Goal: Browse casually

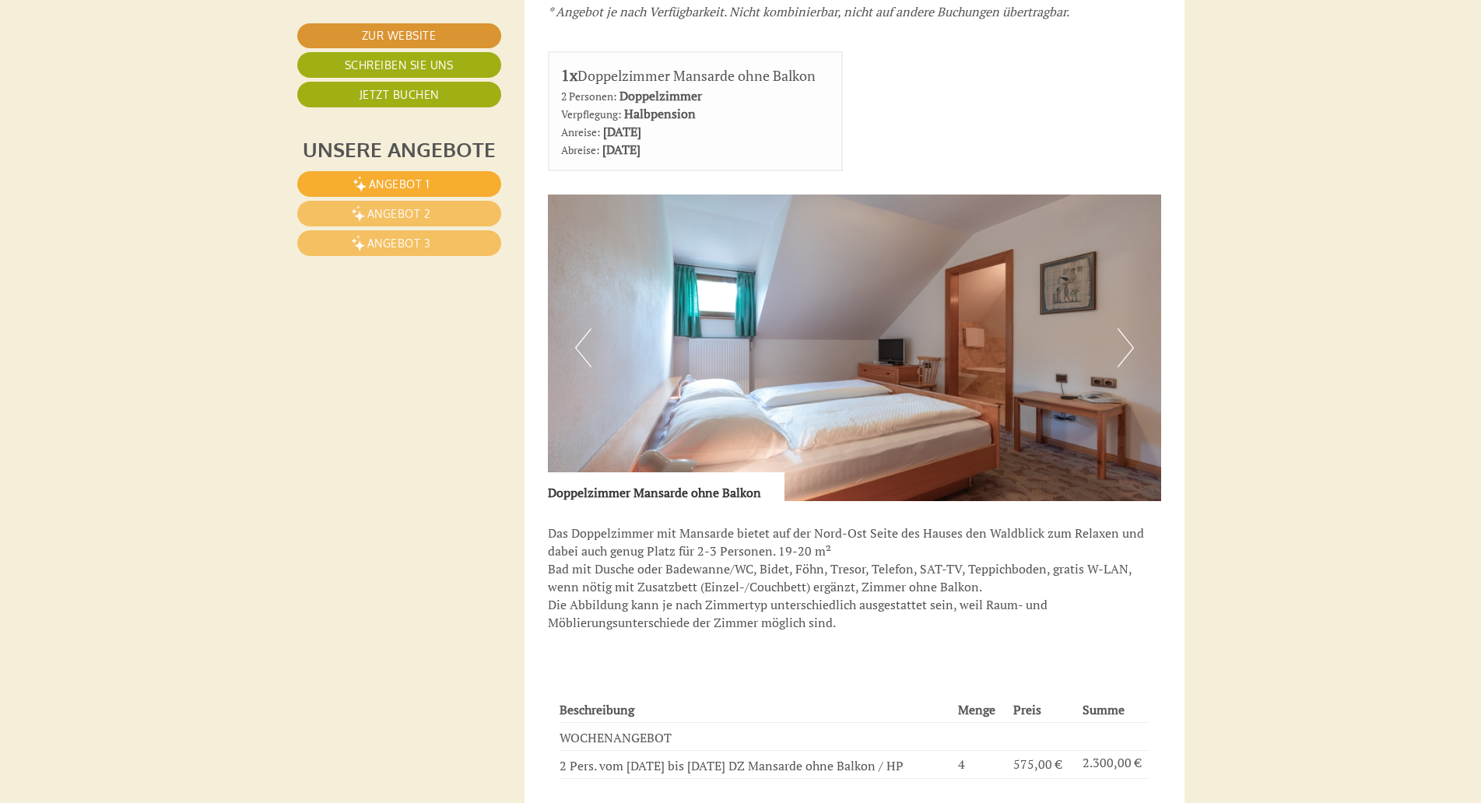
scroll to position [4684, 0]
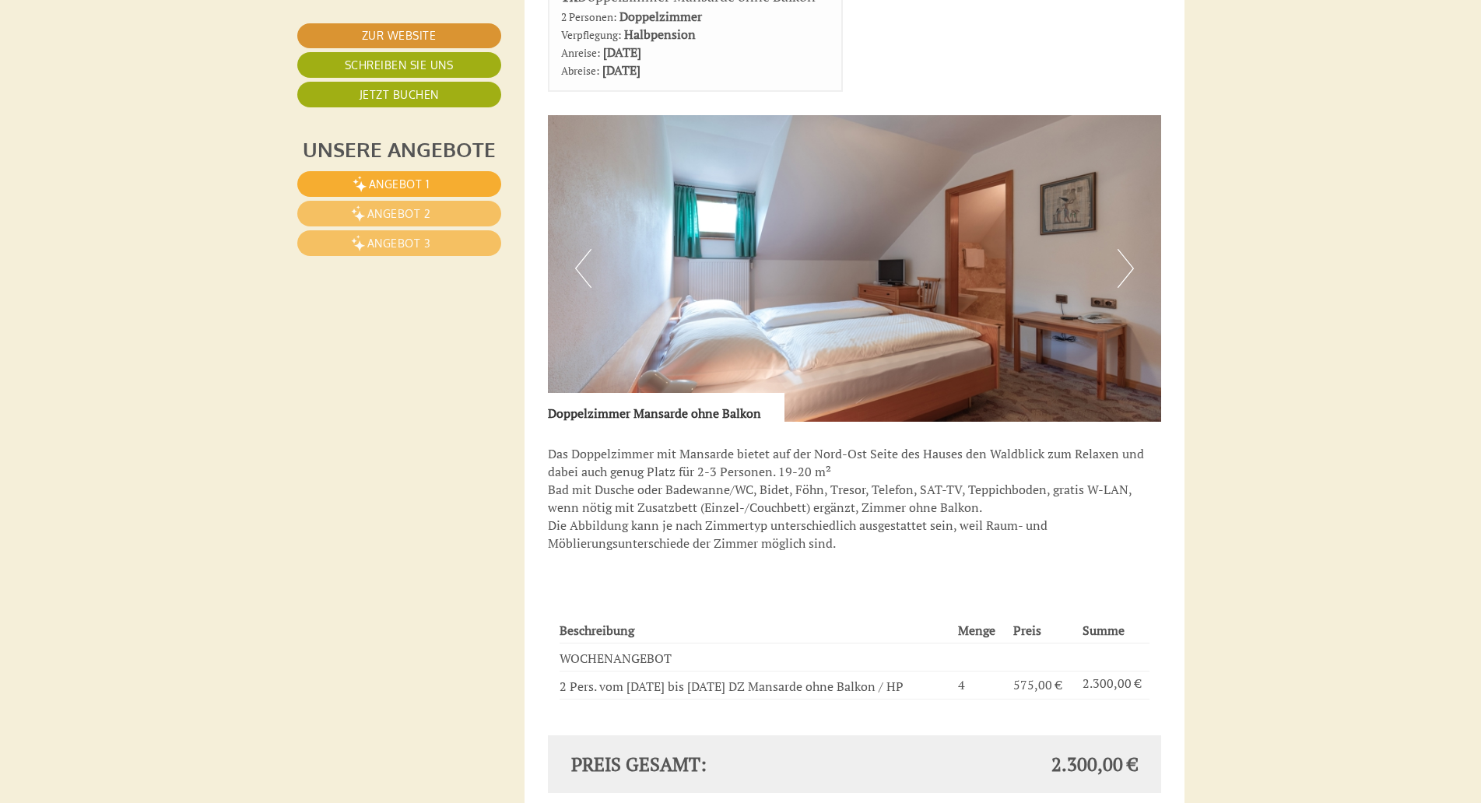
click at [1121, 267] on button "Next" at bounding box center [1126, 268] width 16 height 39
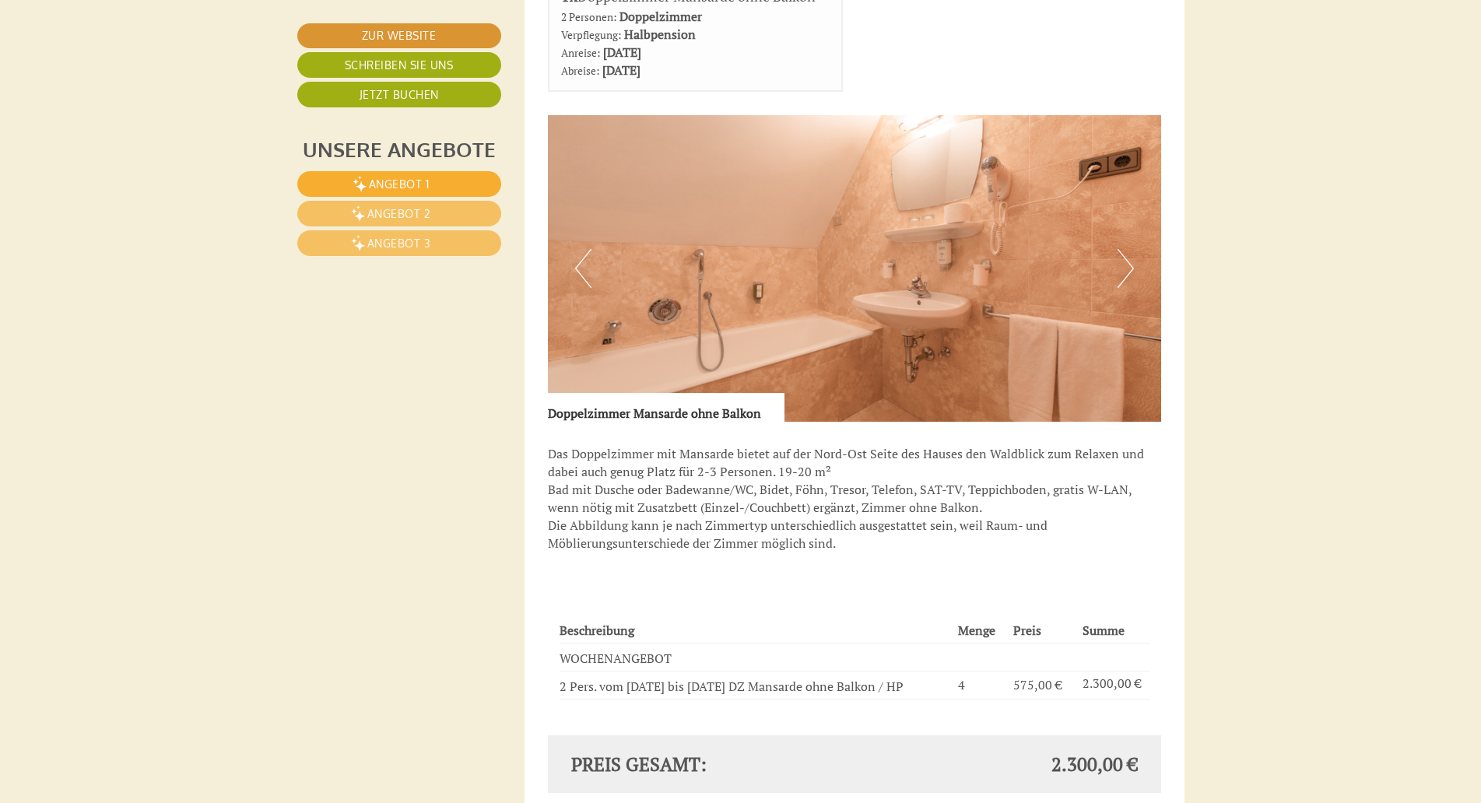
click at [1121, 267] on button "Next" at bounding box center [1126, 268] width 16 height 39
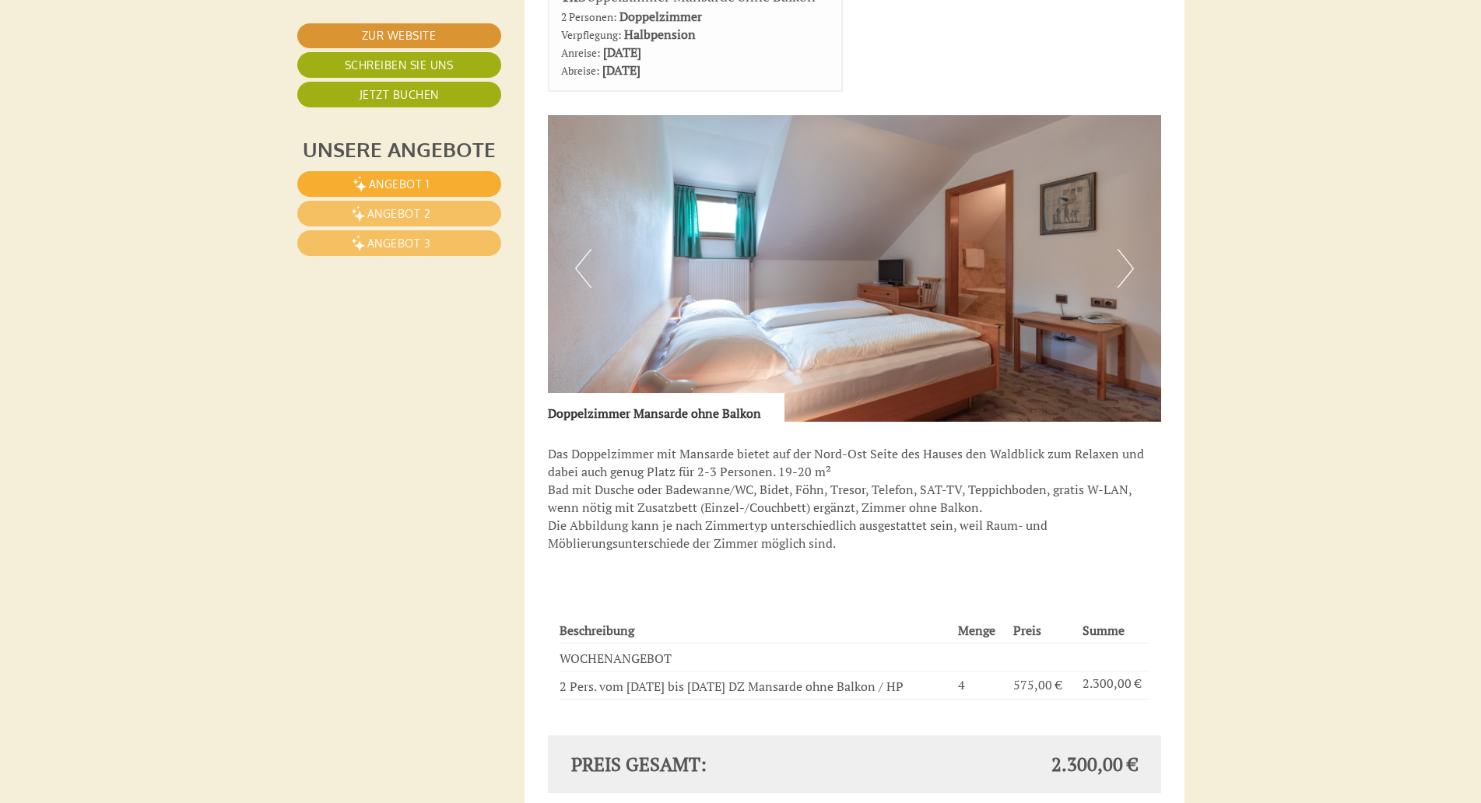
click at [1121, 267] on button "Next" at bounding box center [1126, 268] width 16 height 39
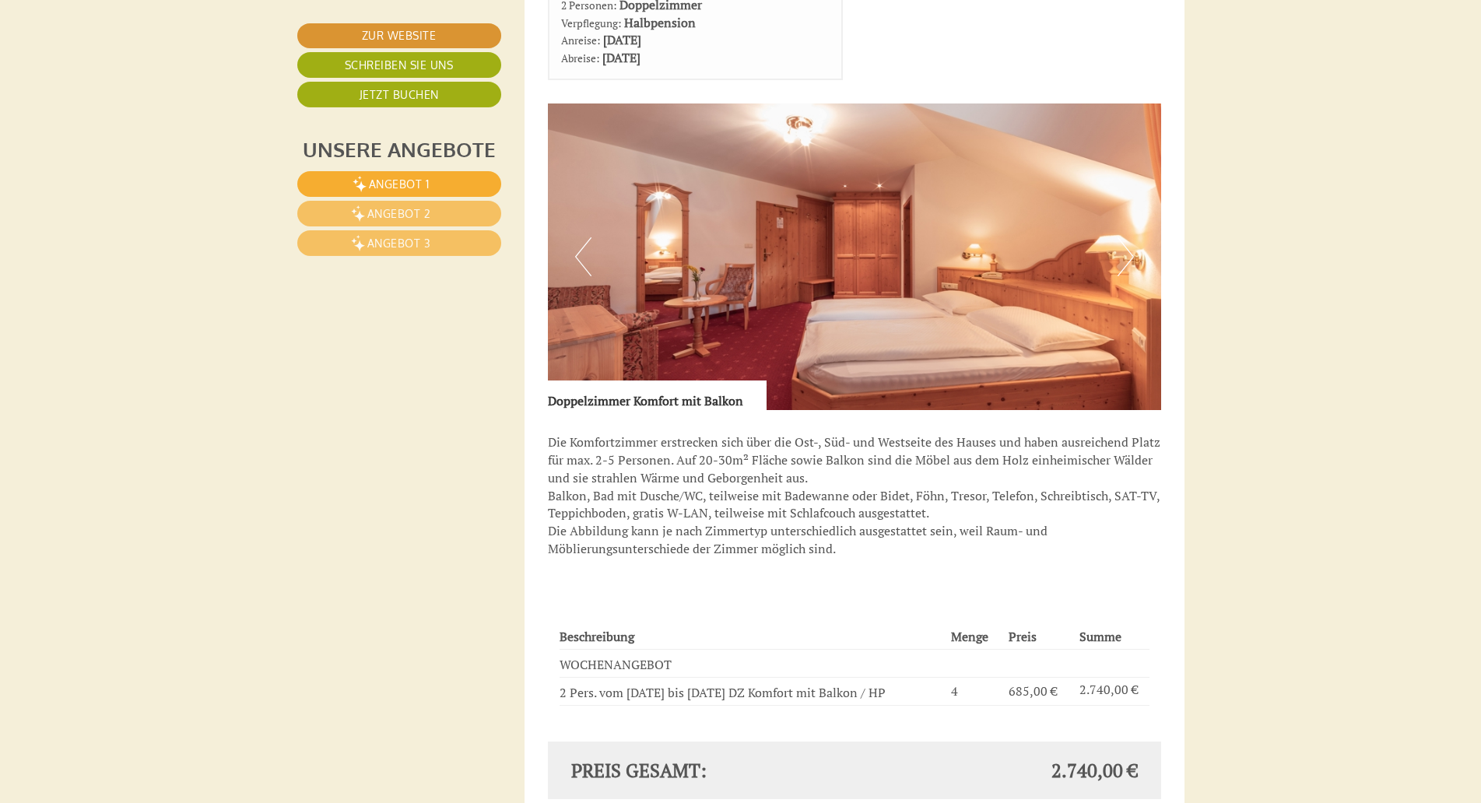
scroll to position [3096, 0]
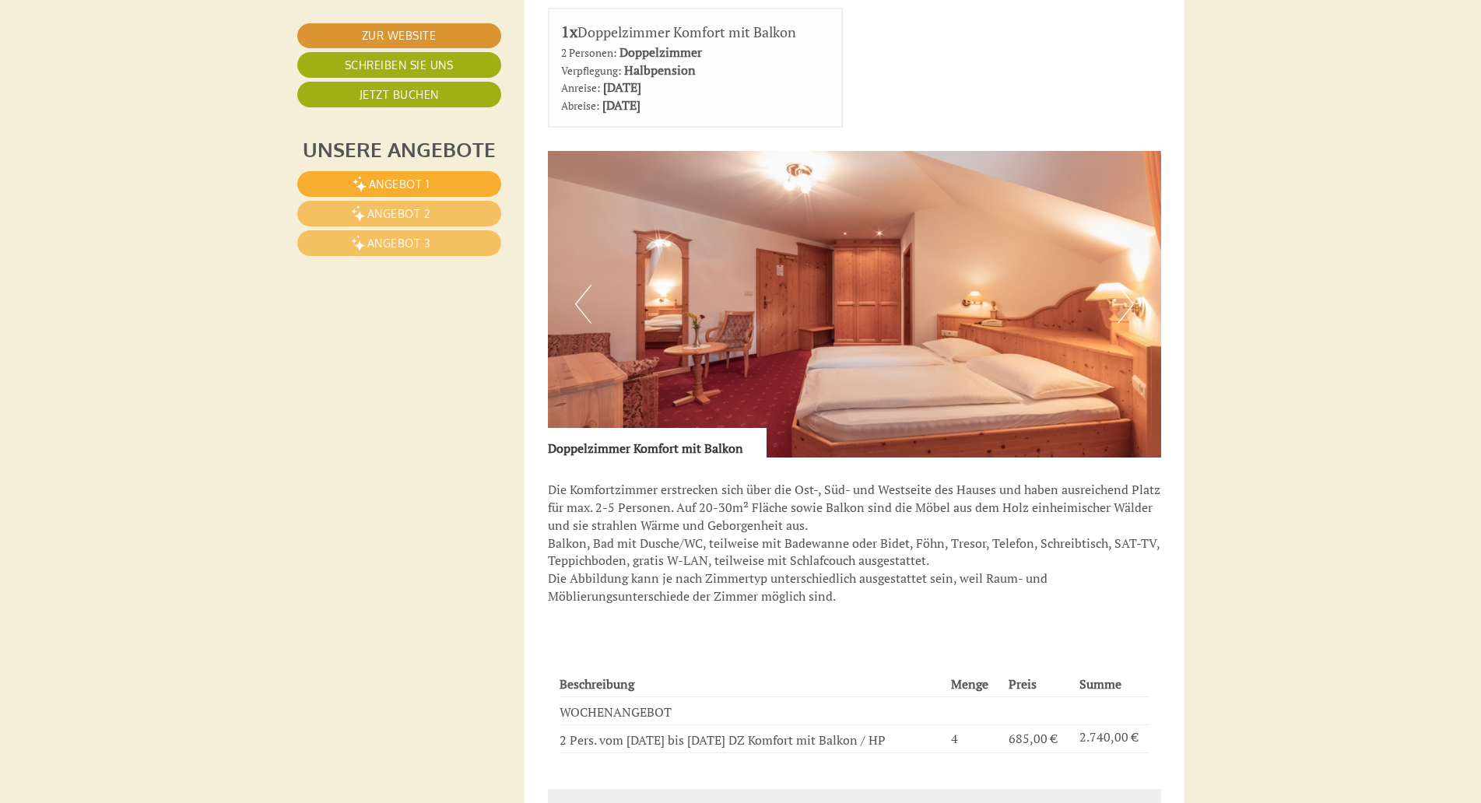
click at [1126, 306] on button "Next" at bounding box center [1126, 304] width 16 height 39
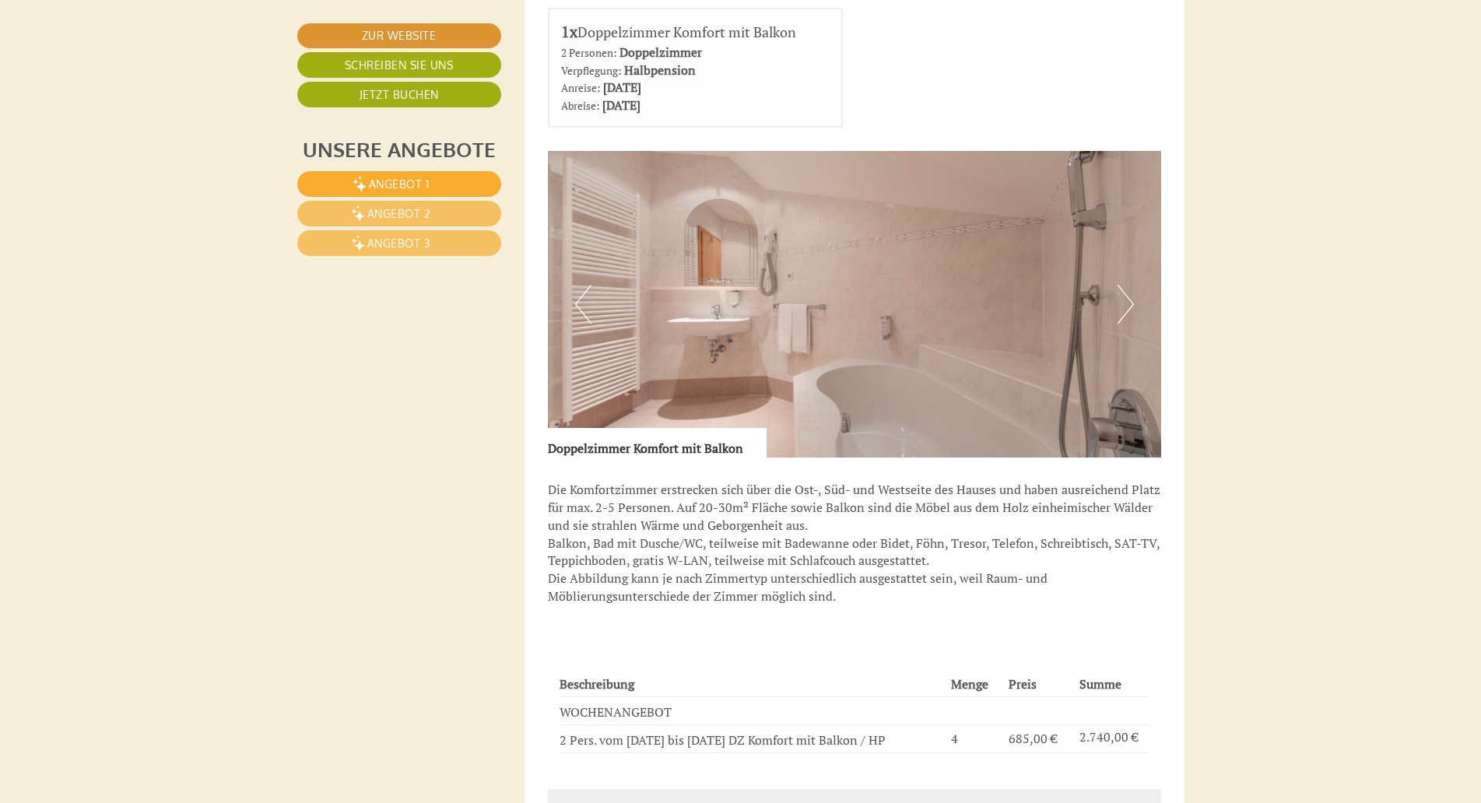
click at [1126, 306] on button "Next" at bounding box center [1126, 304] width 16 height 39
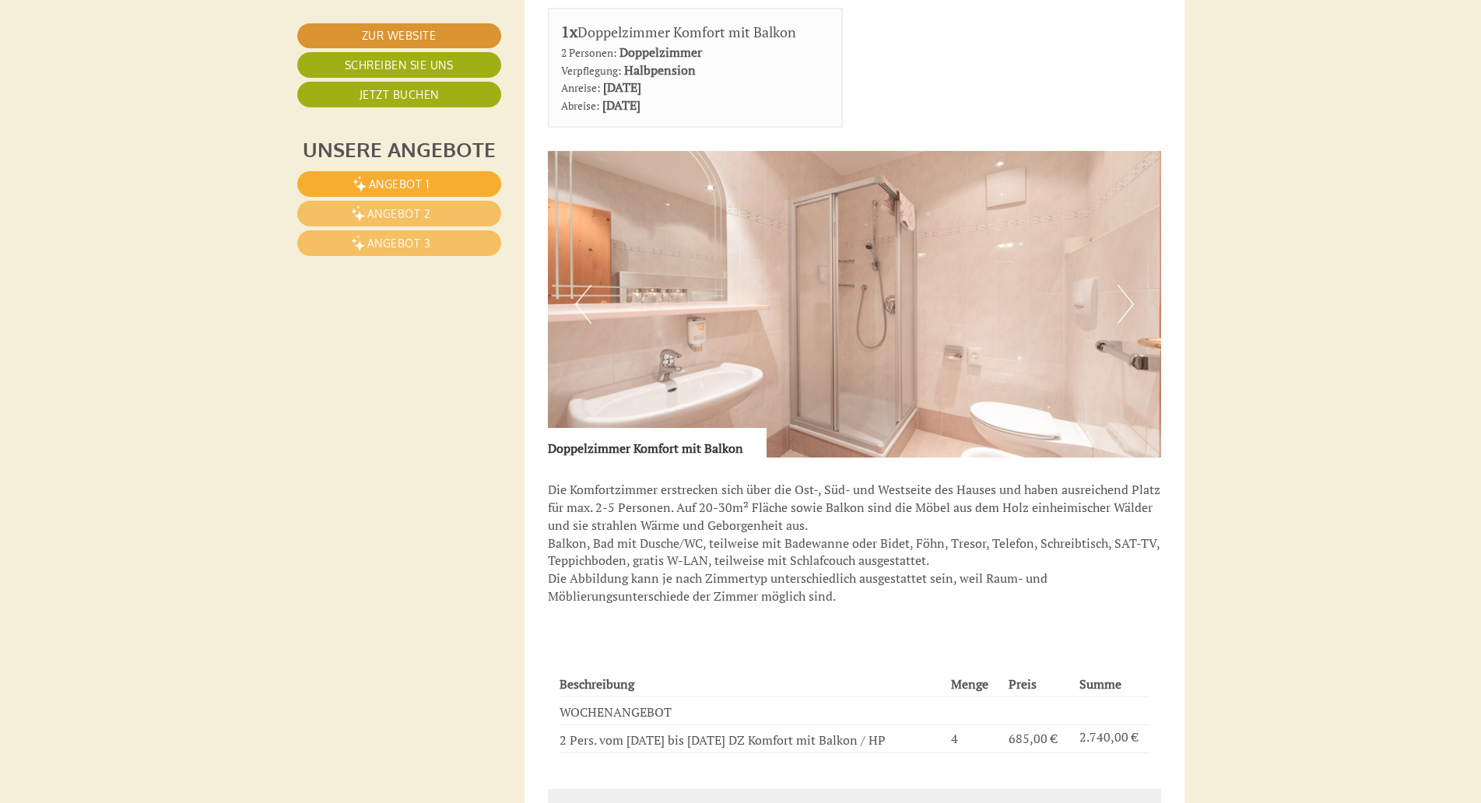
click at [1126, 306] on button "Next" at bounding box center [1126, 304] width 16 height 39
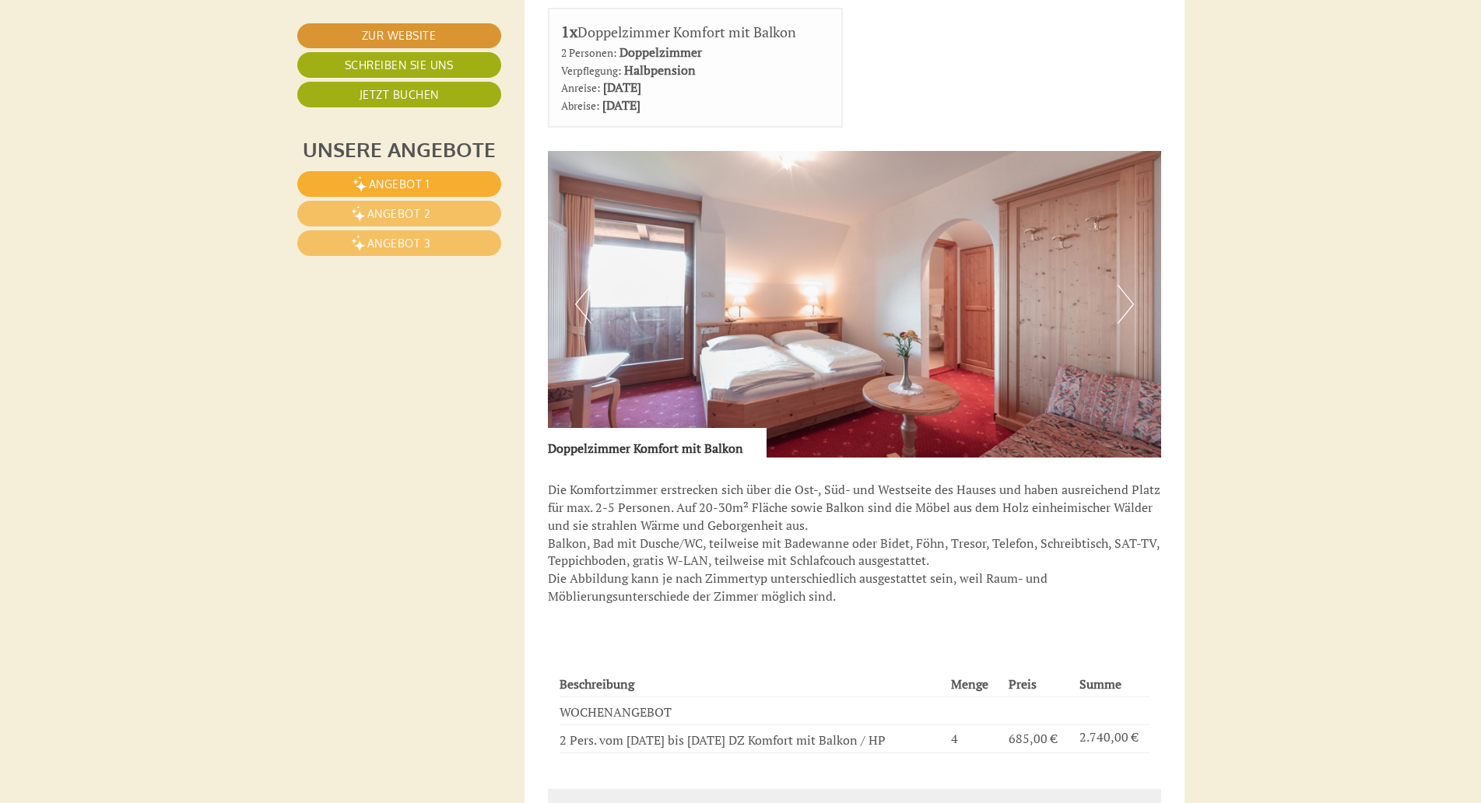
click at [1126, 306] on button "Next" at bounding box center [1126, 304] width 16 height 39
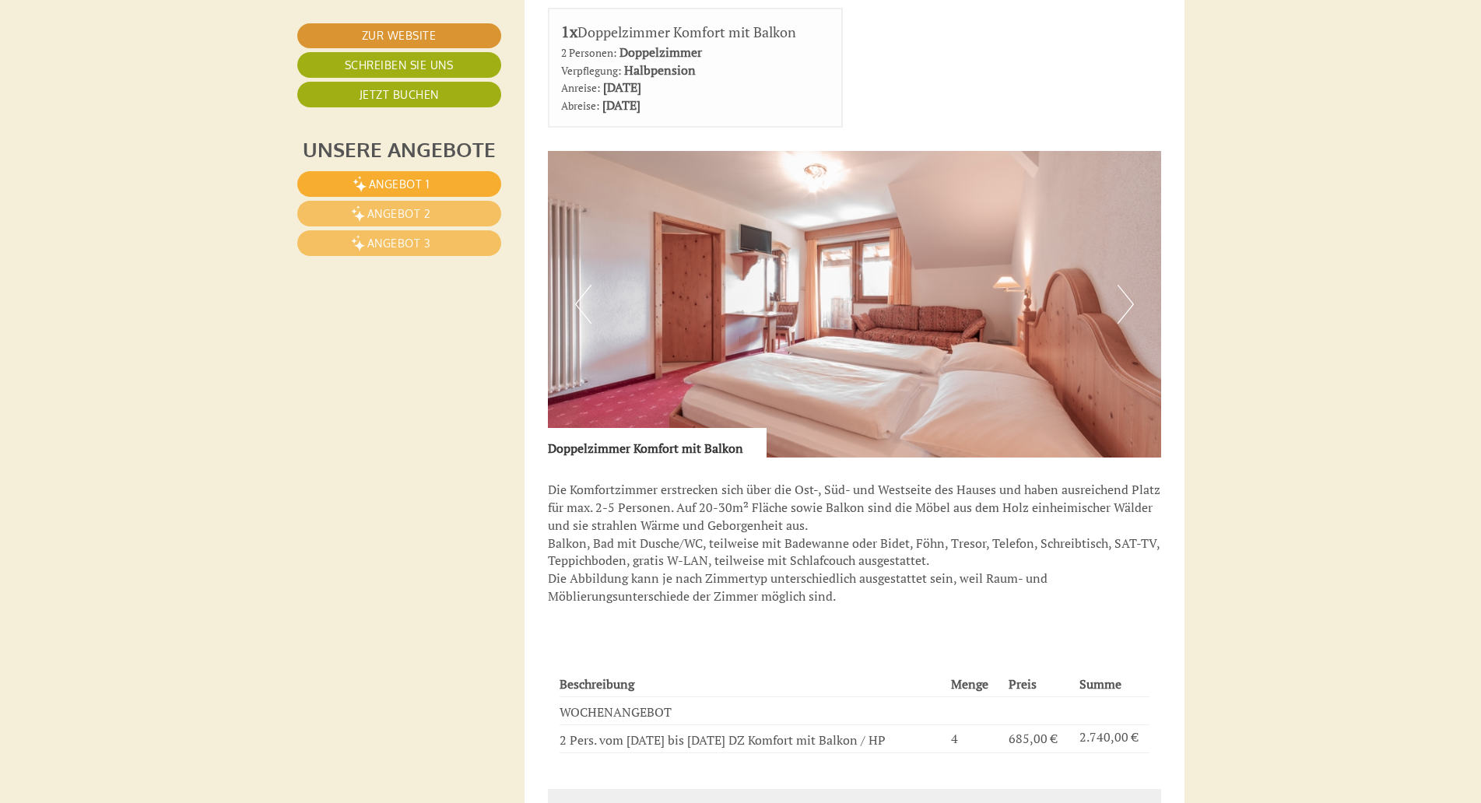
click at [1126, 306] on button "Next" at bounding box center [1126, 304] width 16 height 39
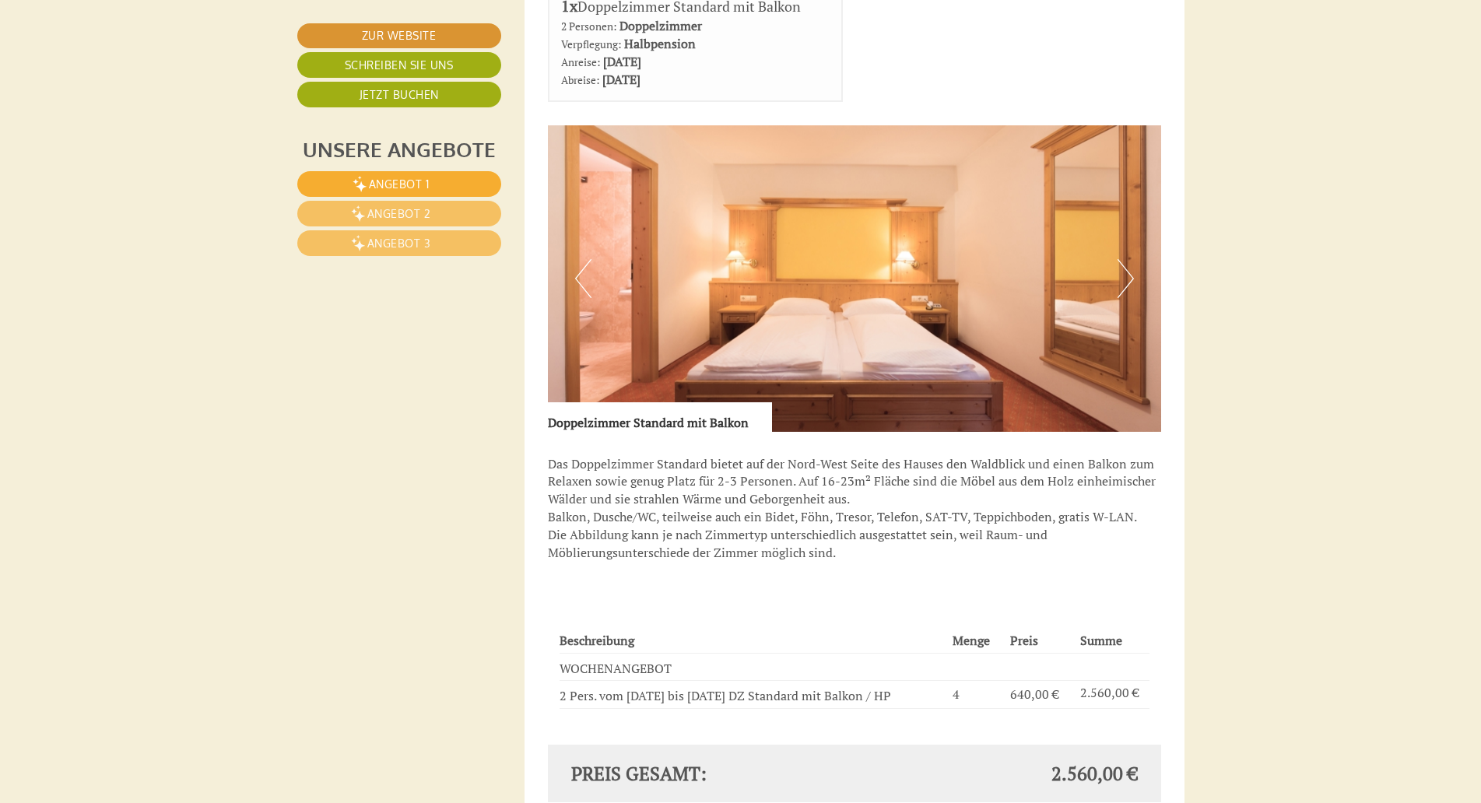
scroll to position [1508, 0]
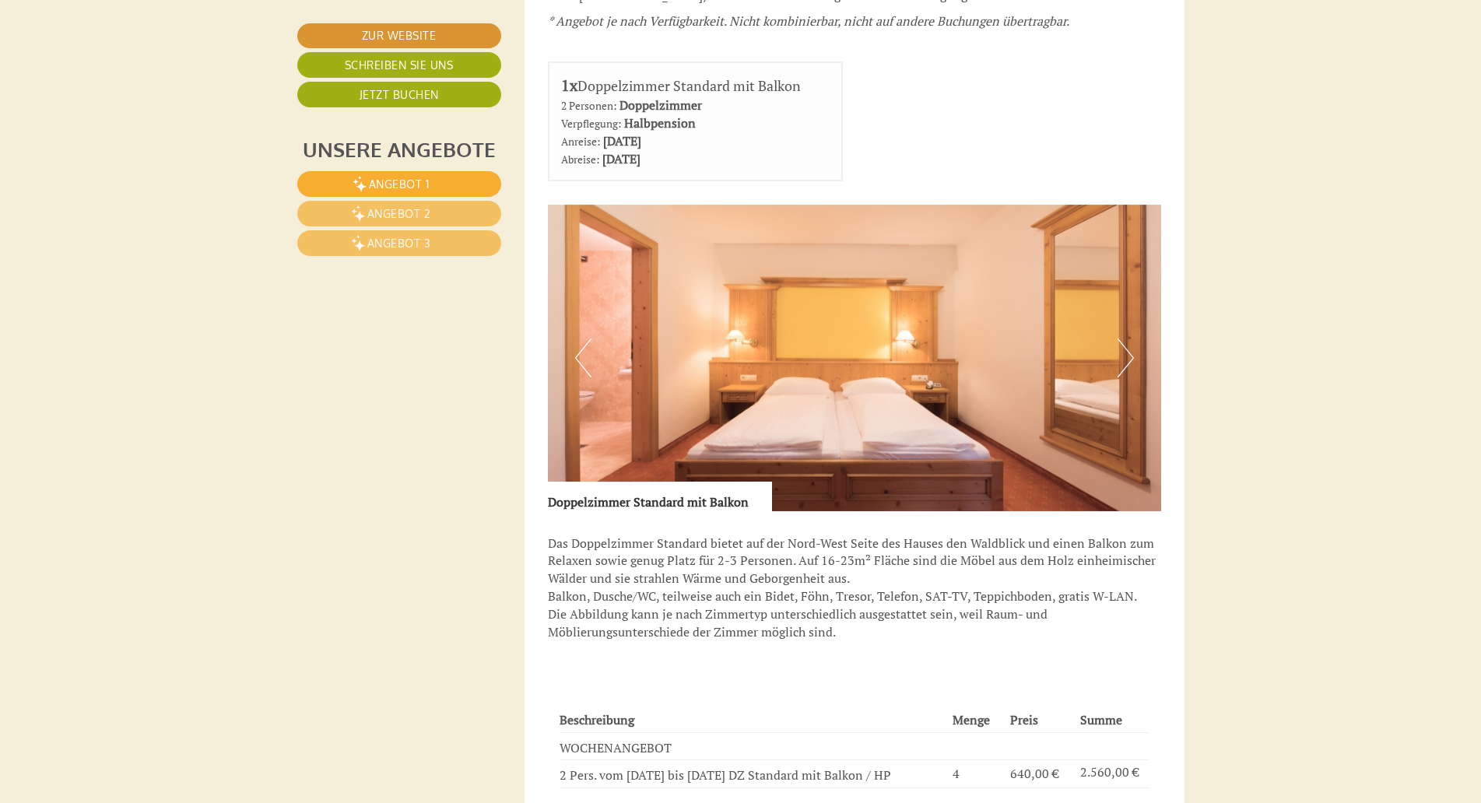
click at [1124, 355] on button "Next" at bounding box center [1126, 358] width 16 height 39
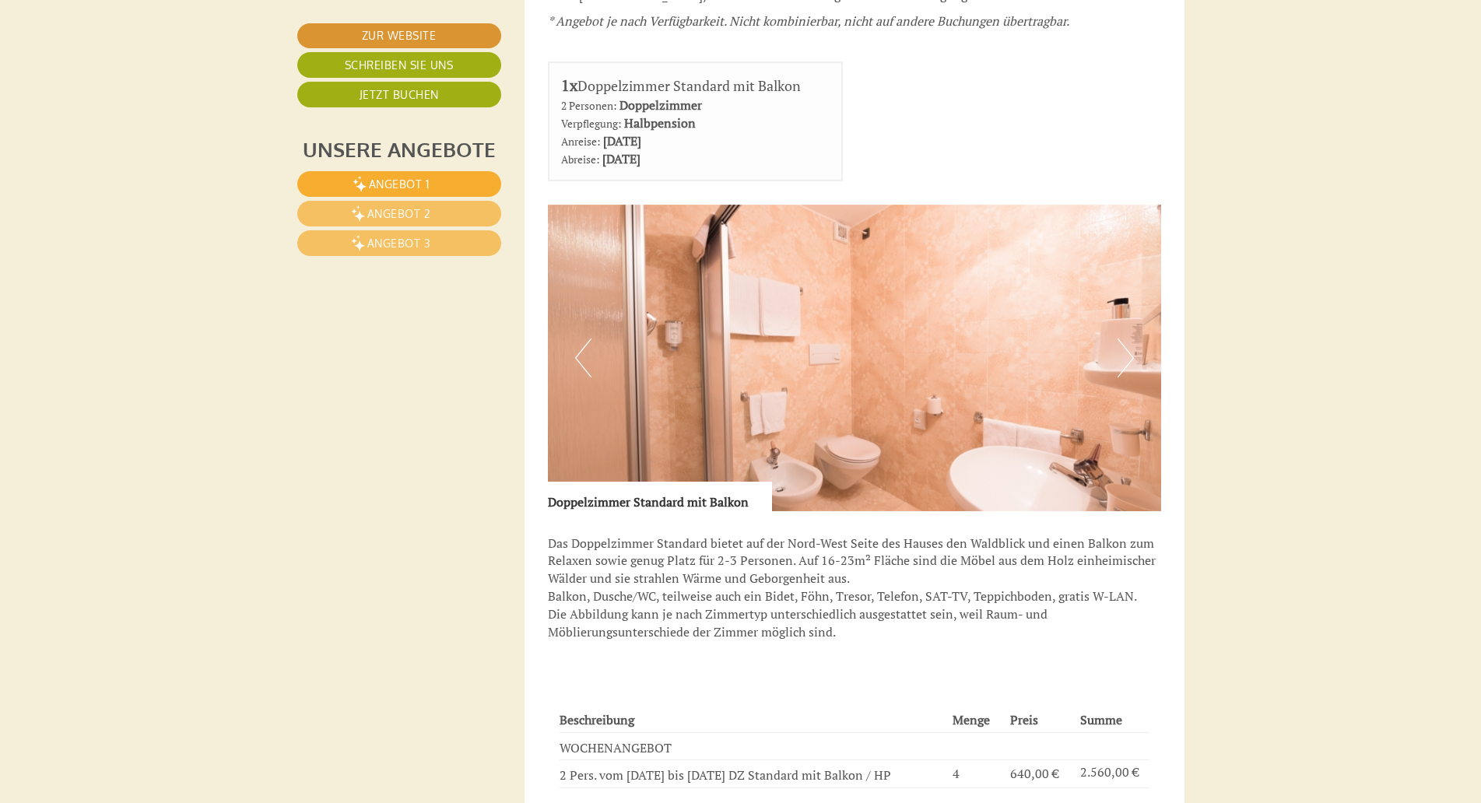
click at [1124, 355] on button "Next" at bounding box center [1126, 358] width 16 height 39
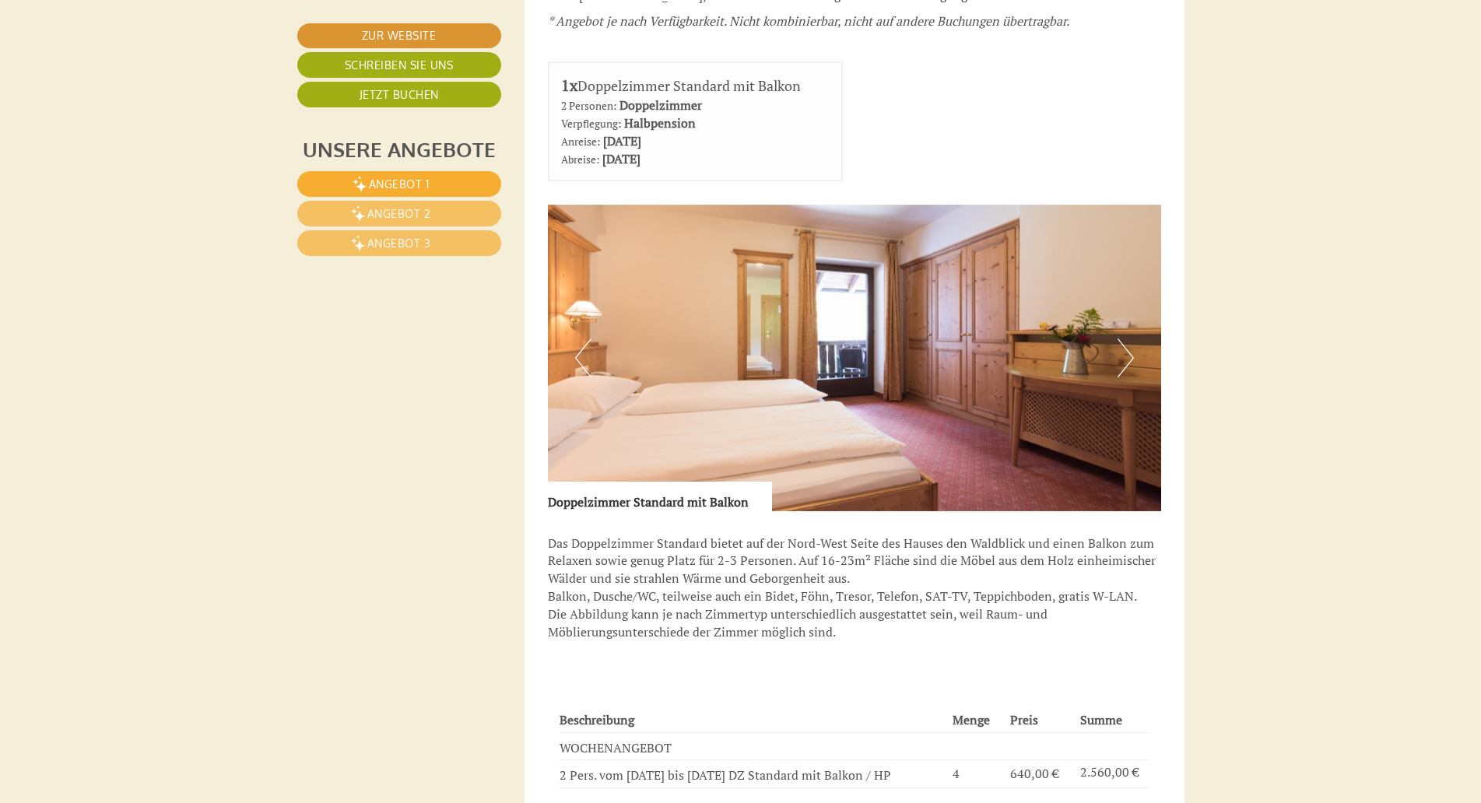
click at [1124, 355] on button "Next" at bounding box center [1126, 358] width 16 height 39
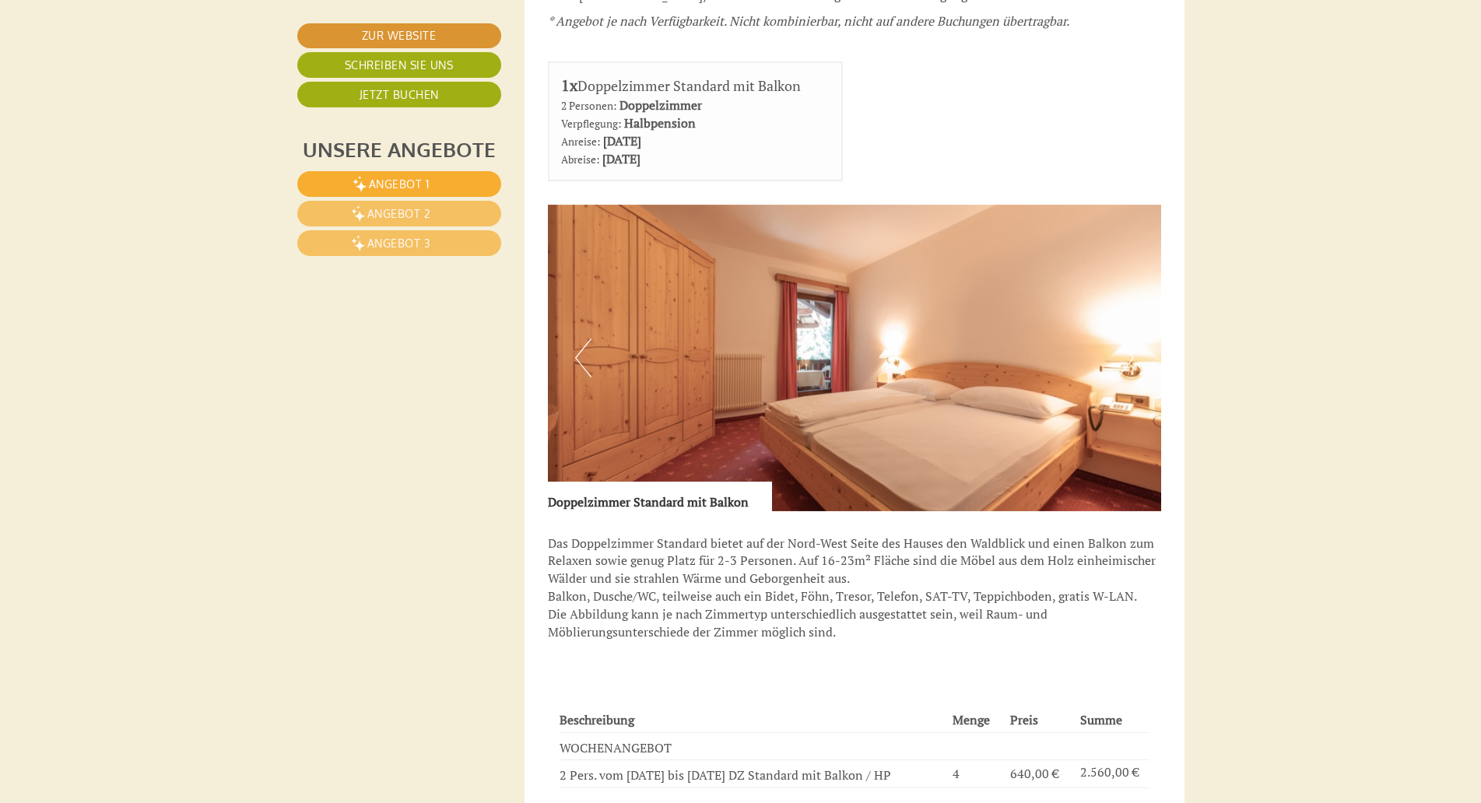
click at [1124, 355] on button "Next" at bounding box center [1126, 358] width 16 height 39
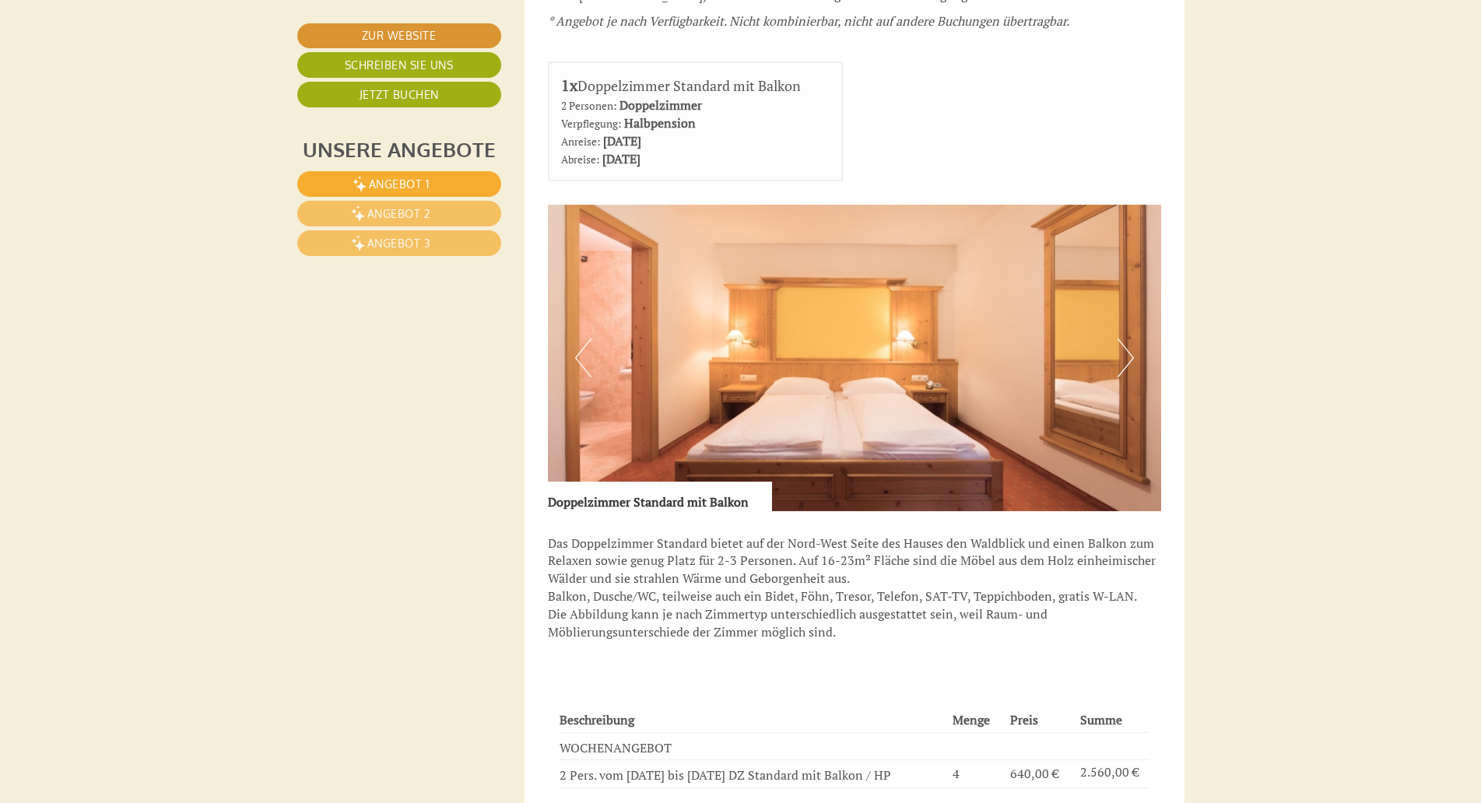
click at [1124, 355] on button "Next" at bounding box center [1126, 358] width 16 height 39
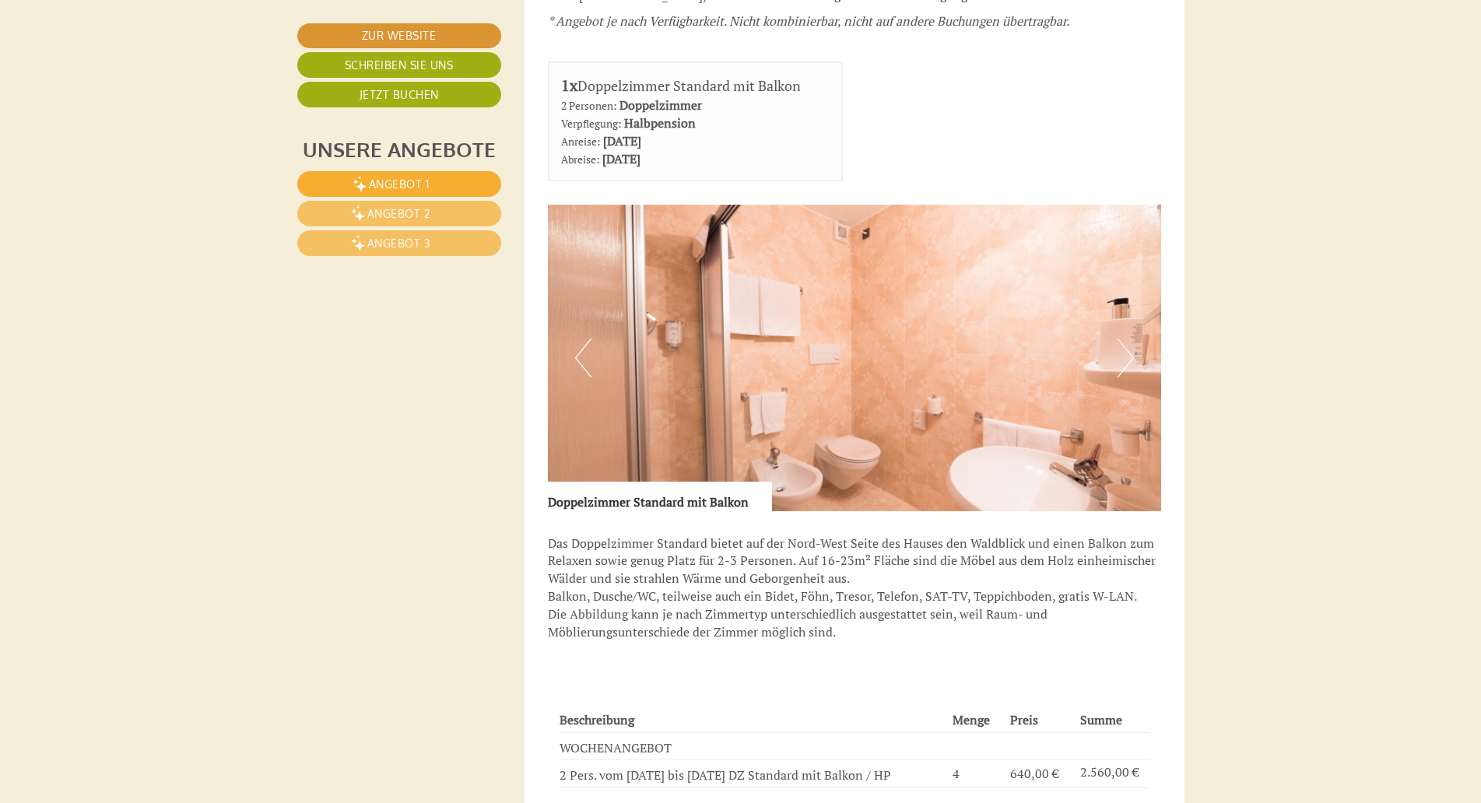
click at [1124, 355] on button "Next" at bounding box center [1126, 358] width 16 height 39
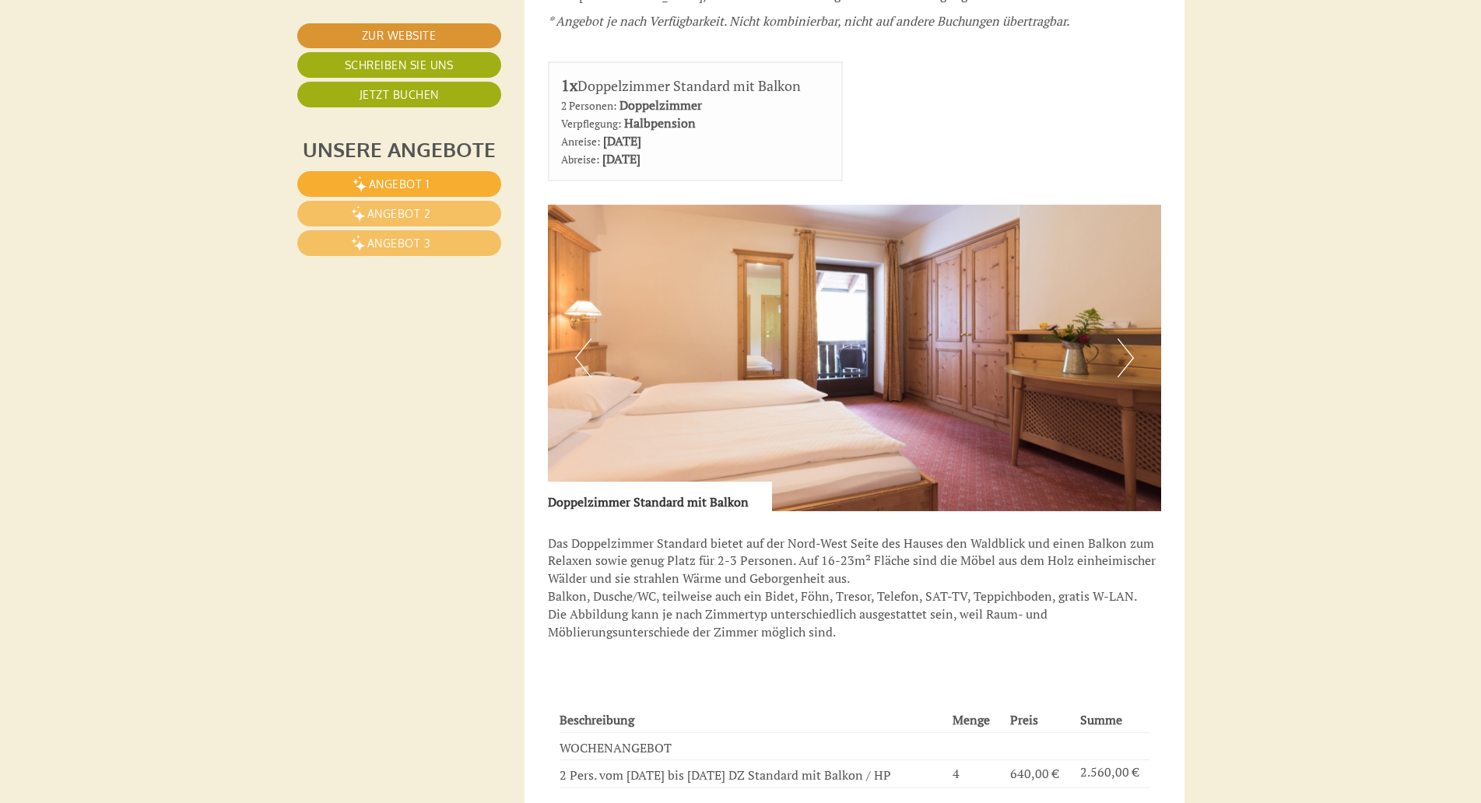
click at [1124, 355] on button "Next" at bounding box center [1126, 358] width 16 height 39
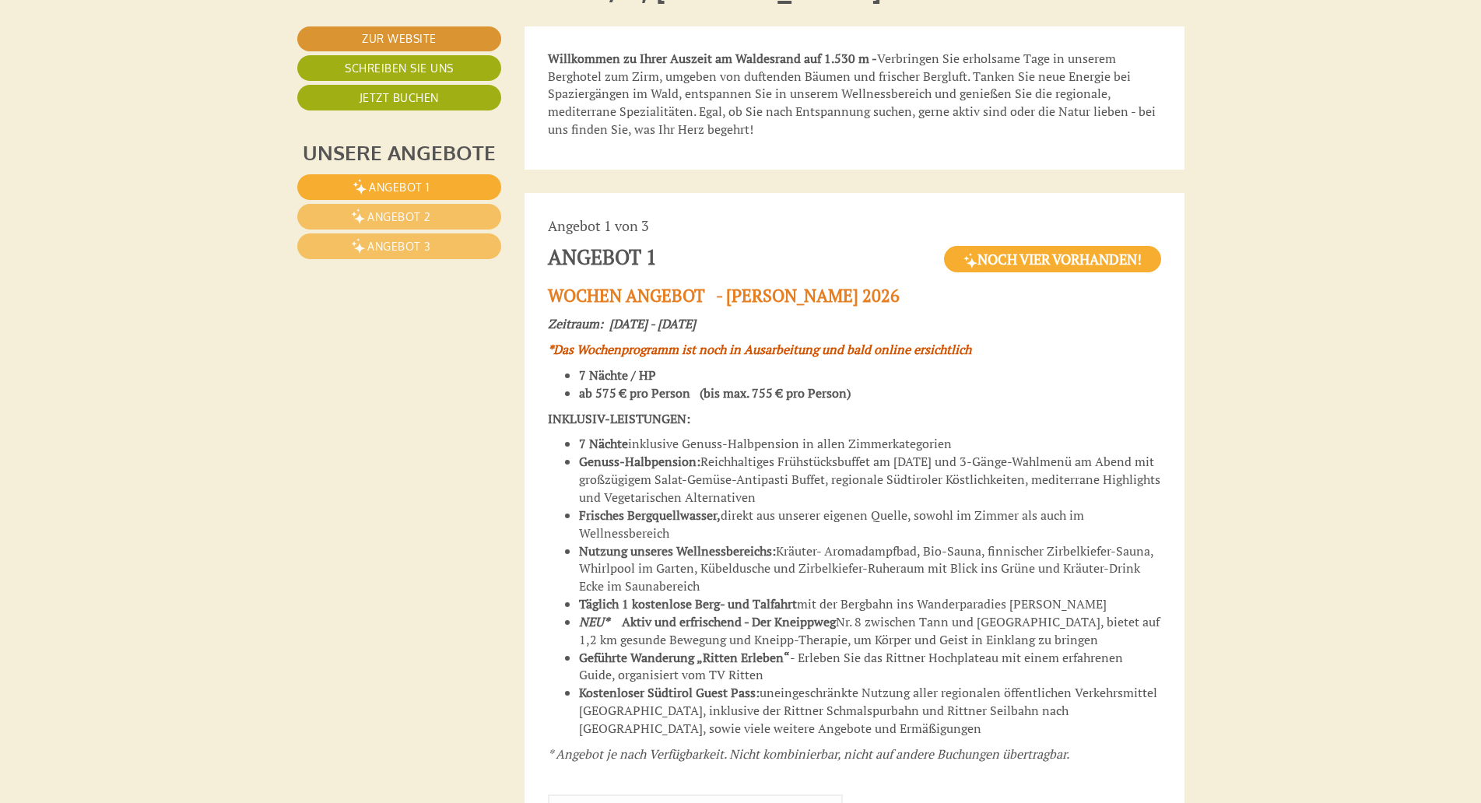
scroll to position [714, 0]
